Goal: Book appointment/travel/reservation

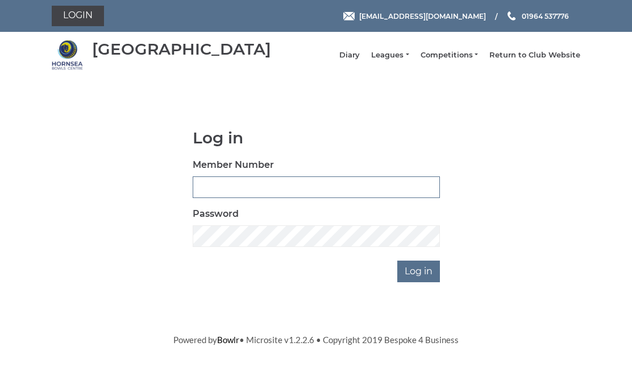
click at [224, 192] on input "Member Number" at bounding box center [316, 187] width 247 height 22
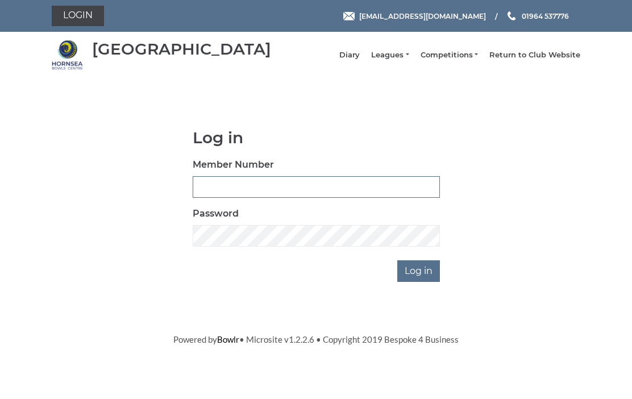
type input "0684"
click at [422, 282] on input "Log in" at bounding box center [418, 271] width 43 height 22
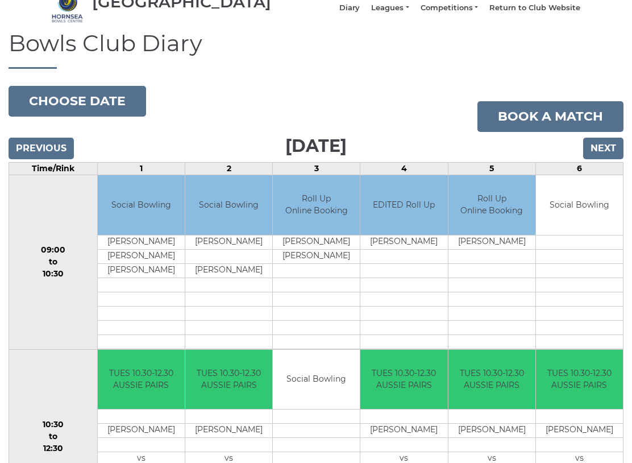
scroll to position [58, 0]
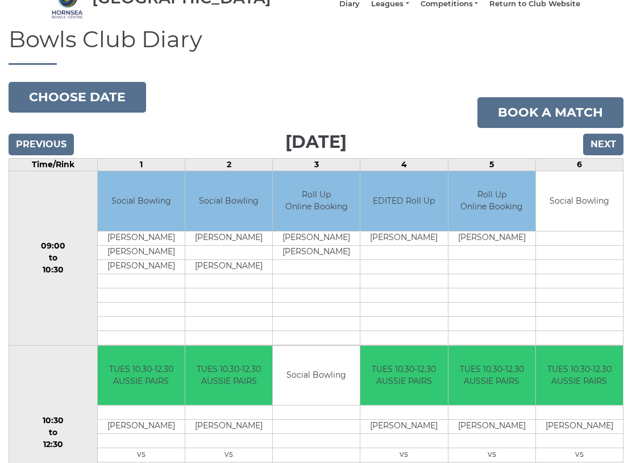
click at [600, 155] on input "Next" at bounding box center [603, 145] width 40 height 22
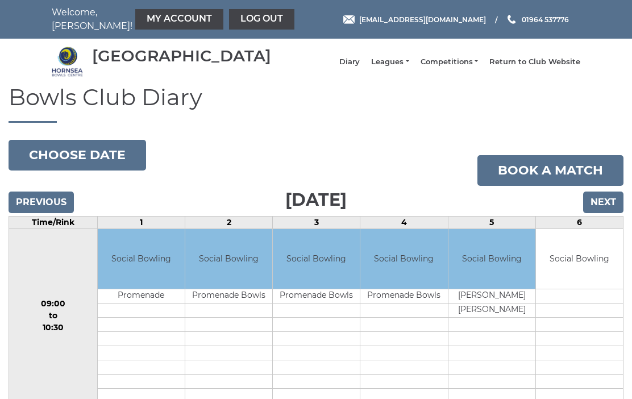
click at [604, 213] on input "Next" at bounding box center [603, 203] width 40 height 22
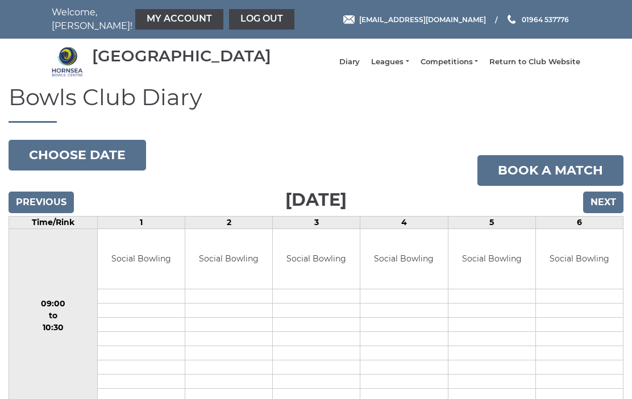
click at [606, 211] on input "Next" at bounding box center [603, 203] width 40 height 22
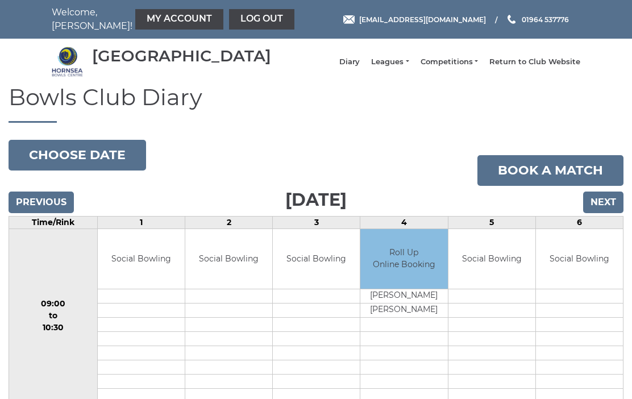
click at [601, 213] on input "Next" at bounding box center [603, 203] width 40 height 22
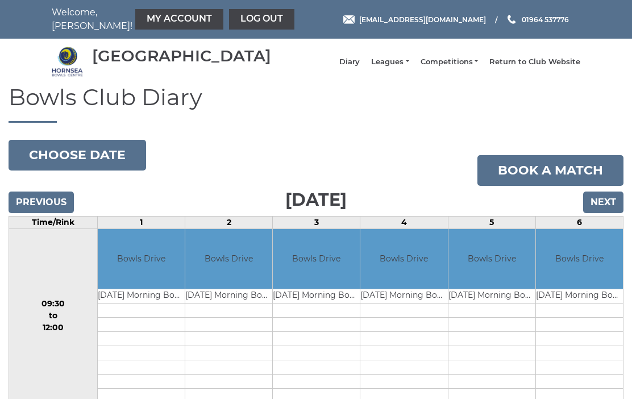
click at [602, 213] on input "Next" at bounding box center [603, 203] width 40 height 22
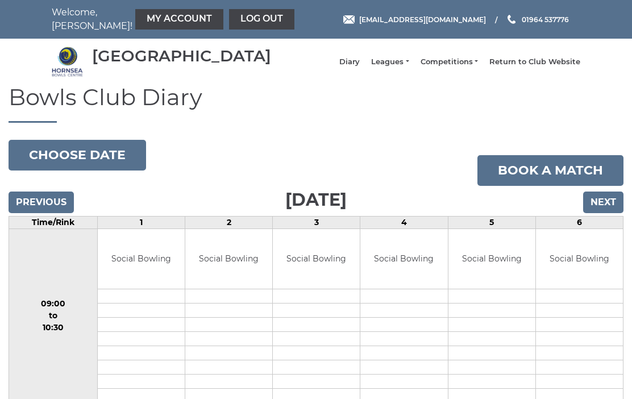
click at [602, 210] on input "Next" at bounding box center [603, 203] width 40 height 22
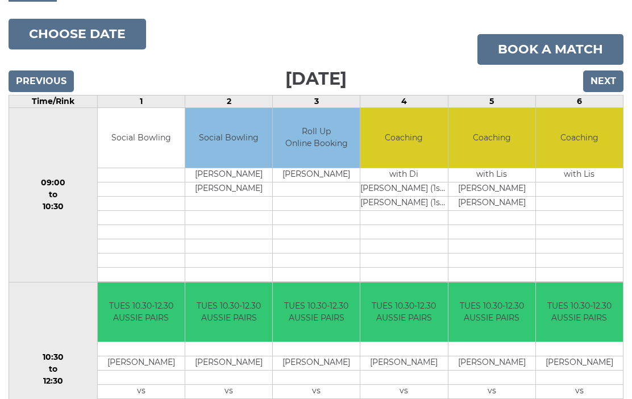
scroll to position [119, 0]
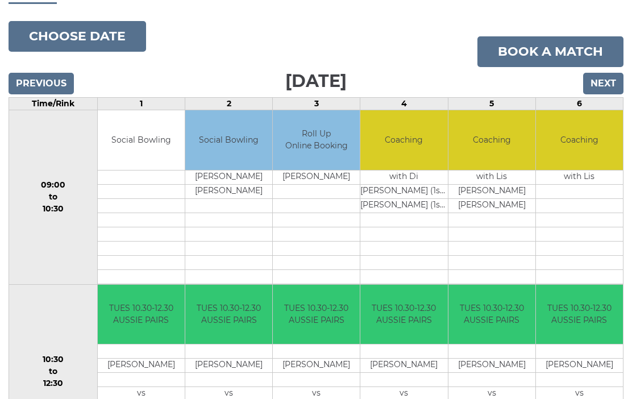
click at [605, 94] on input "Next" at bounding box center [603, 84] width 40 height 22
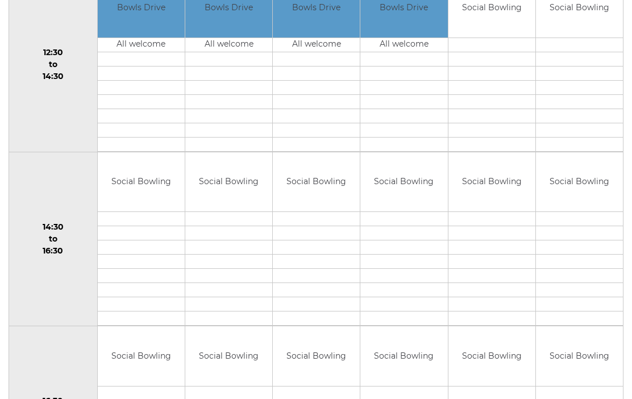
scroll to position [598, 0]
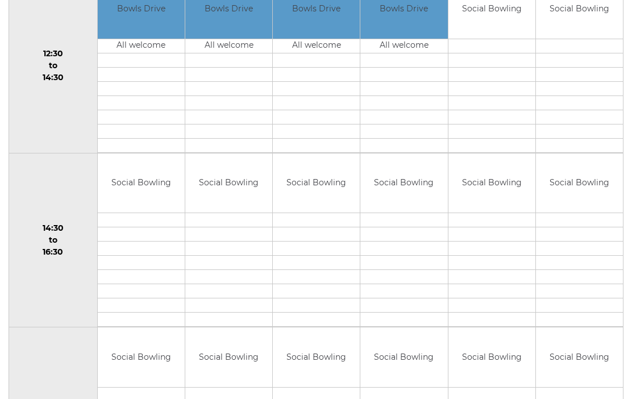
click at [229, 198] on td "Social Bowling" at bounding box center [228, 183] width 87 height 60
click at [236, 195] on td "Social Bowling" at bounding box center [228, 183] width 87 height 60
click at [234, 198] on td "Social Bowling" at bounding box center [228, 183] width 87 height 60
click at [229, 199] on td "Social Bowling" at bounding box center [228, 183] width 87 height 60
click at [232, 194] on td "Social Bowling" at bounding box center [228, 183] width 87 height 60
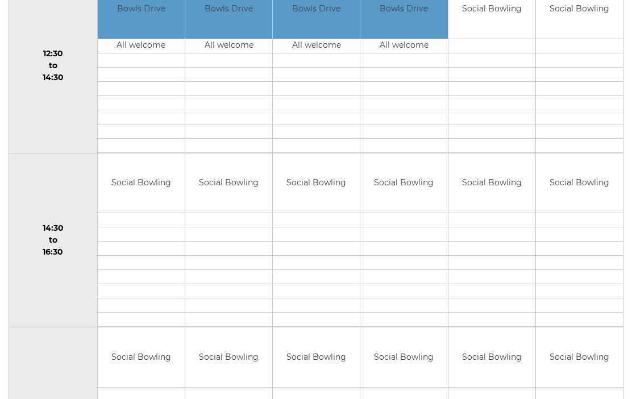
click at [499, 30] on td "Social Bowling" at bounding box center [491, 9] width 87 height 60
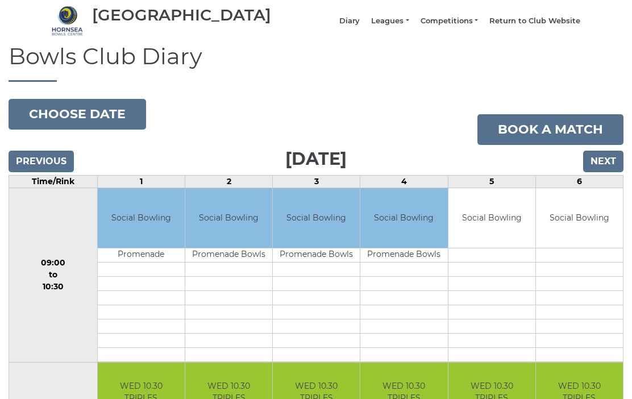
scroll to position [0, 0]
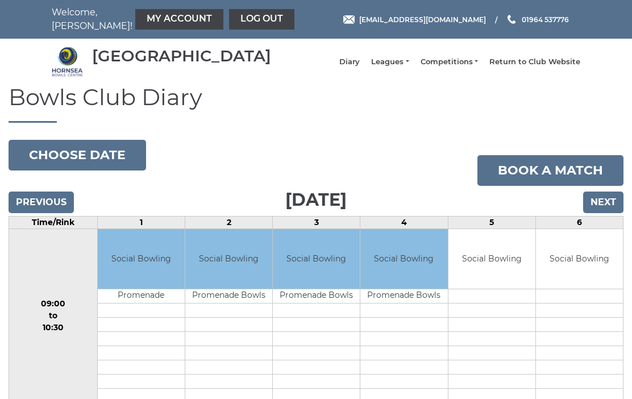
click at [537, 174] on link "Book a match" at bounding box center [550, 170] width 146 height 31
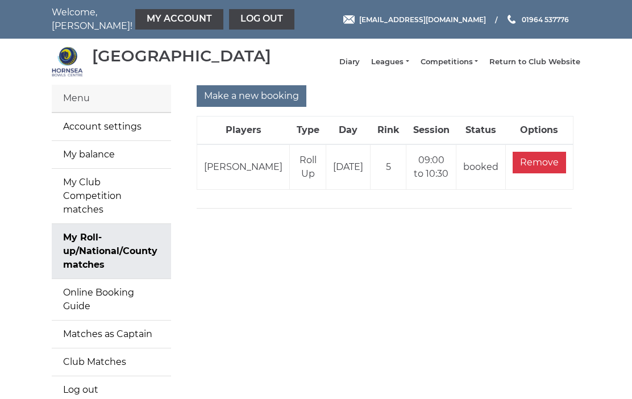
click at [242, 104] on input "Make a new booking" at bounding box center [252, 96] width 110 height 22
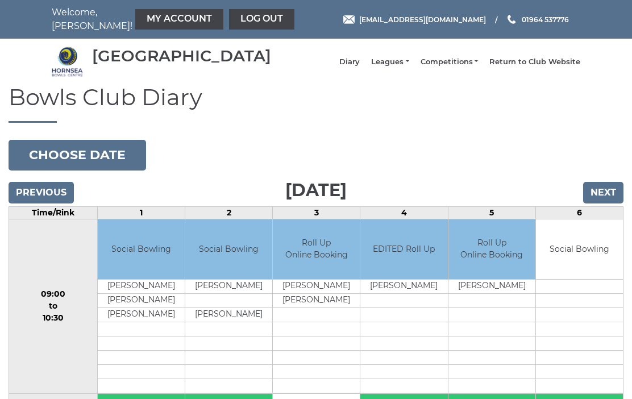
click at [105, 167] on button "Choose date" at bounding box center [78, 155] width 138 height 31
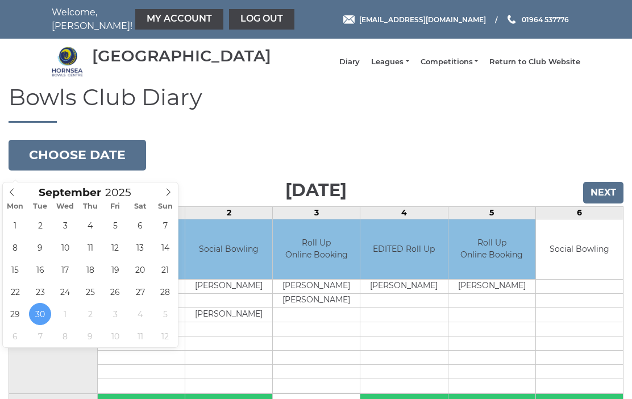
click at [164, 196] on icon at bounding box center [168, 192] width 8 height 8
type input "2025-10-08"
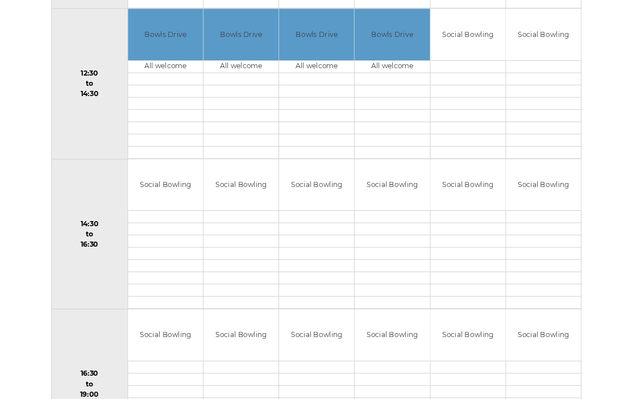
scroll to position [556, 0]
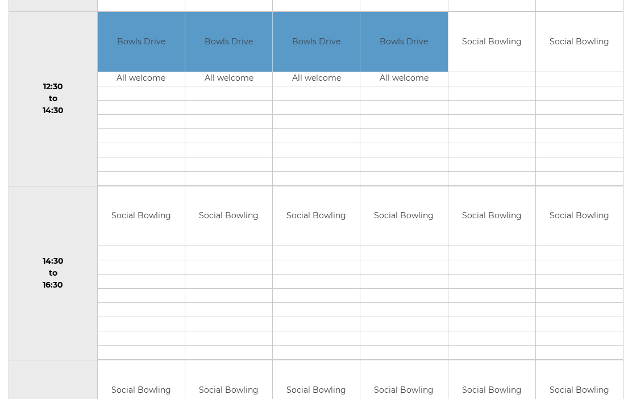
click at [0, 0] on div "Book slot" at bounding box center [0, 0] width 0 height 0
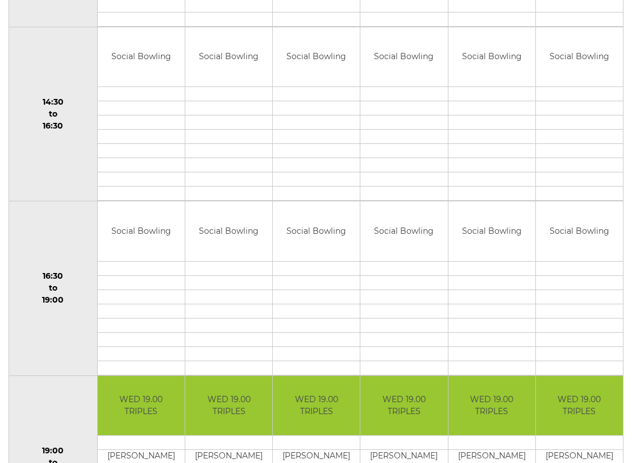
scroll to position [713, 0]
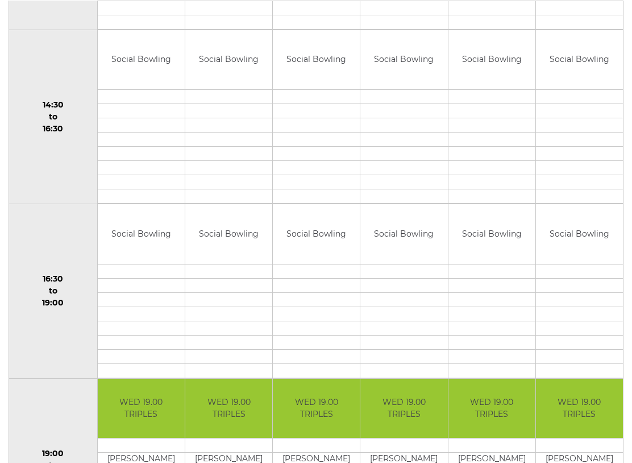
click at [0, 0] on div "Book slot" at bounding box center [0, 0] width 0 height 0
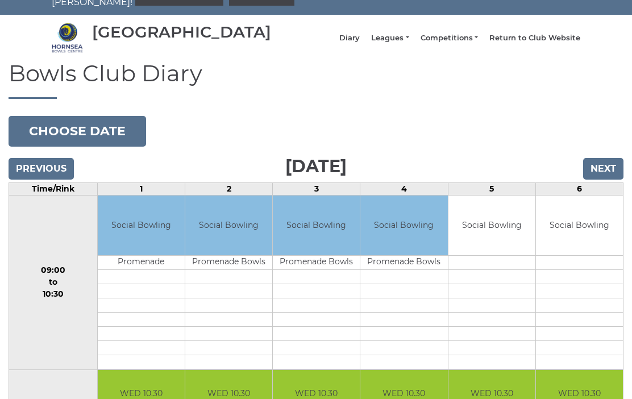
scroll to position [0, 0]
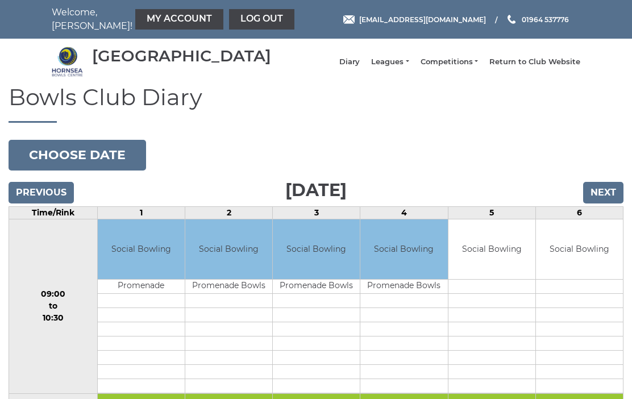
click at [46, 203] on input "Previous" at bounding box center [41, 193] width 65 height 22
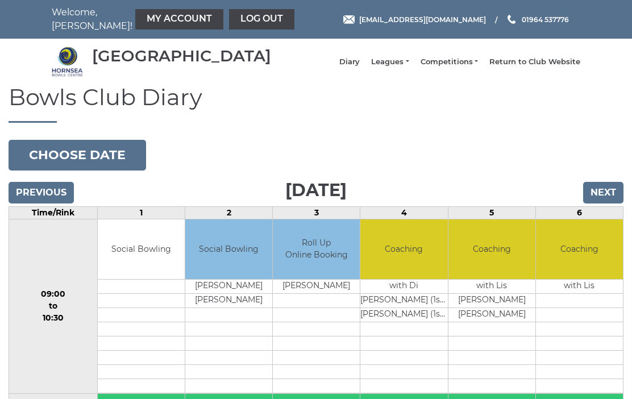
click at [605, 200] on input "Next" at bounding box center [603, 193] width 40 height 22
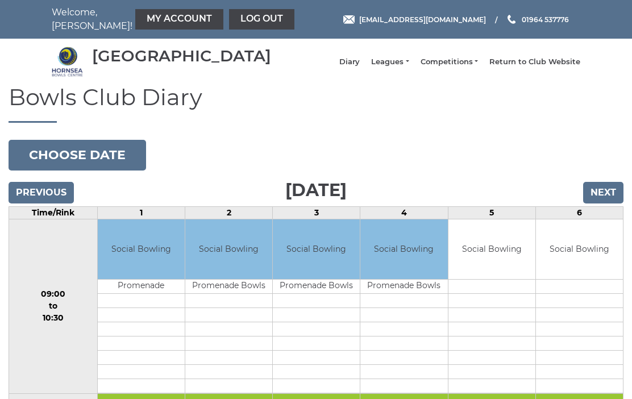
click at [239, 19] on link "Log out" at bounding box center [261, 19] width 65 height 20
